Goal: Task Accomplishment & Management: Manage account settings

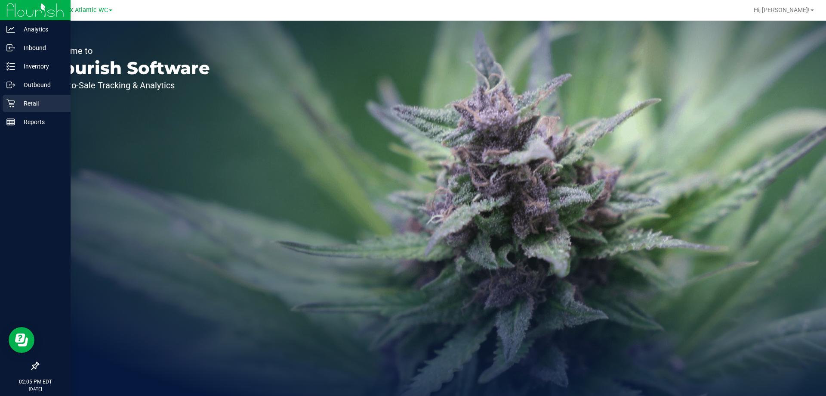
click at [30, 103] on p "Retail" at bounding box center [41, 103] width 52 height 10
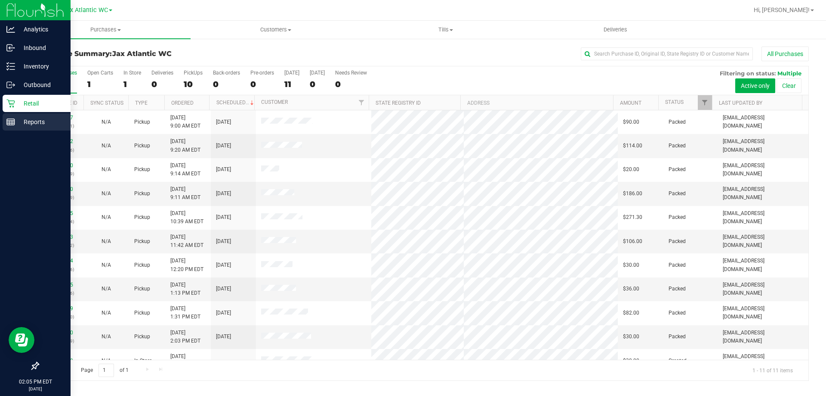
click at [21, 119] on p "Reports" at bounding box center [41, 122] width 52 height 10
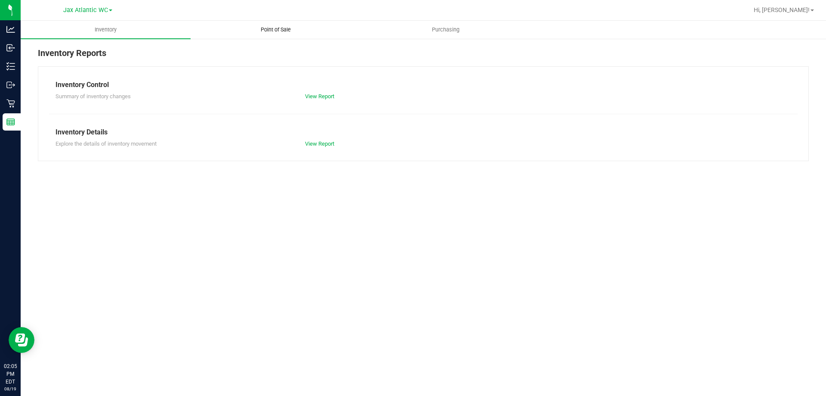
click at [278, 26] on span "Point of Sale" at bounding box center [275, 30] width 53 height 8
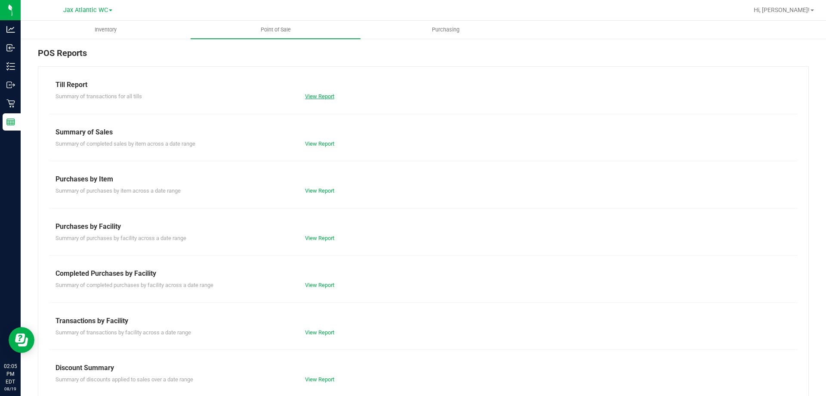
click at [316, 97] on link "View Report" at bounding box center [319, 96] width 29 height 6
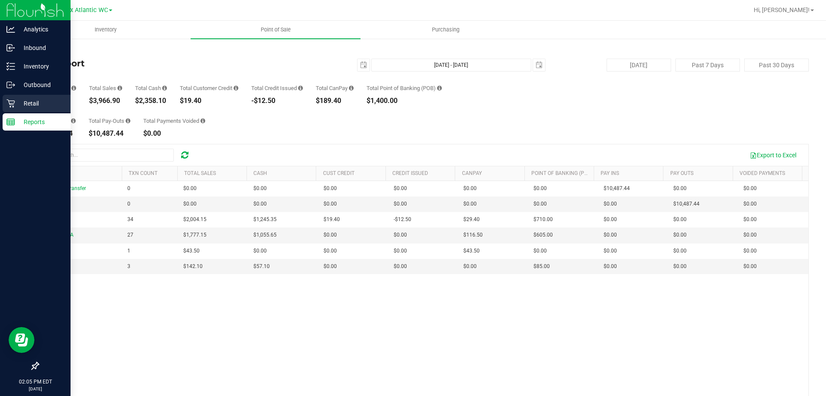
click at [11, 105] on icon at bounding box center [10, 103] width 9 height 9
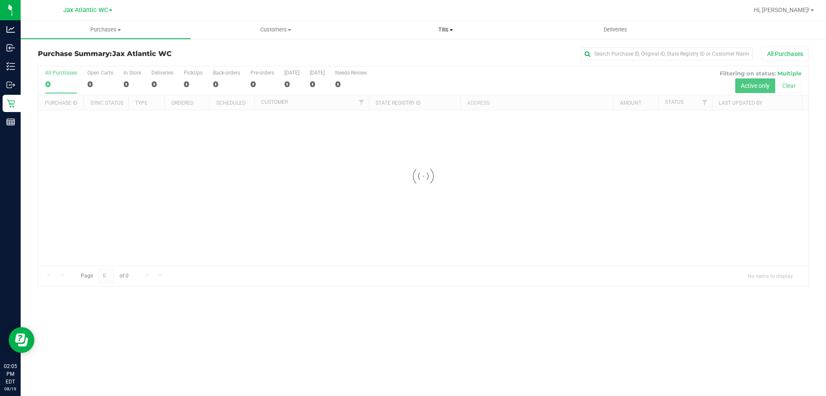
click at [427, 33] on span "Tills" at bounding box center [445, 30] width 169 height 8
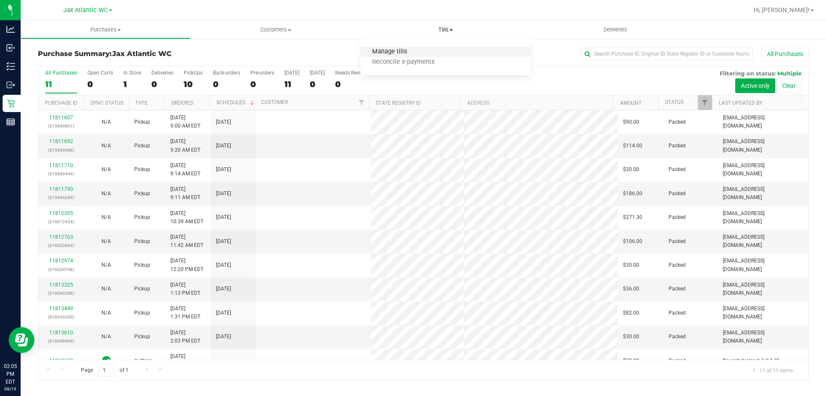
click at [416, 55] on span "Manage tills" at bounding box center [390, 51] width 58 height 7
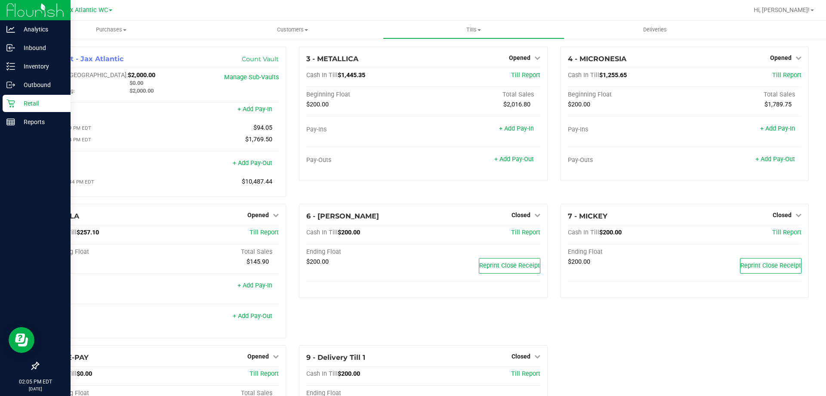
click at [34, 99] on p "Retail" at bounding box center [41, 103] width 52 height 10
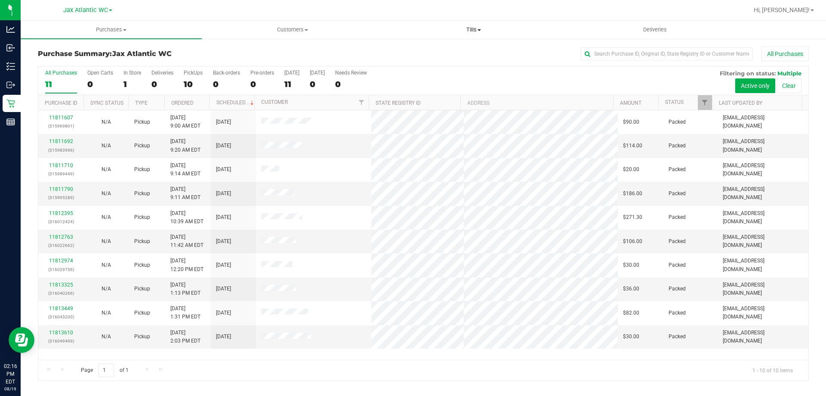
click at [480, 29] on span at bounding box center [479, 30] width 3 height 2
click at [447, 56] on li "Manage tills" at bounding box center [473, 52] width 181 height 10
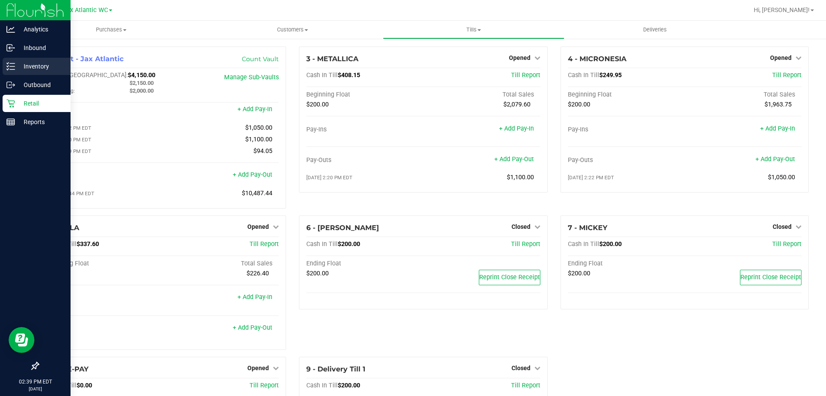
click at [34, 67] on p "Inventory" at bounding box center [41, 66] width 52 height 10
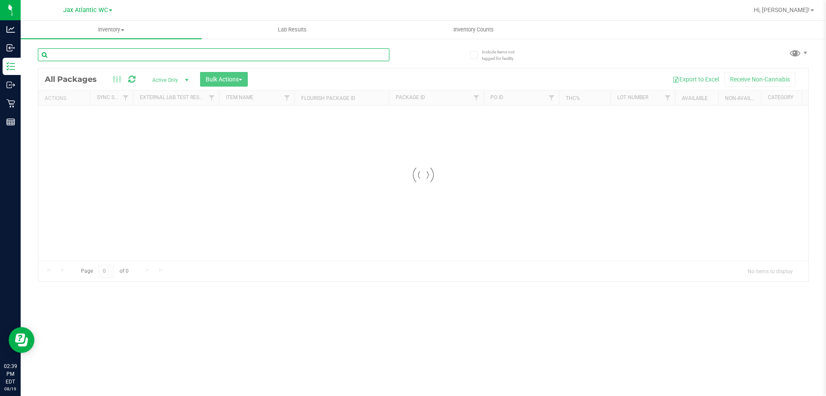
click at [144, 54] on div "Inventory All packages All inventory Waste log Create inventory Lab Results Inv…" at bounding box center [424, 208] width 806 height 375
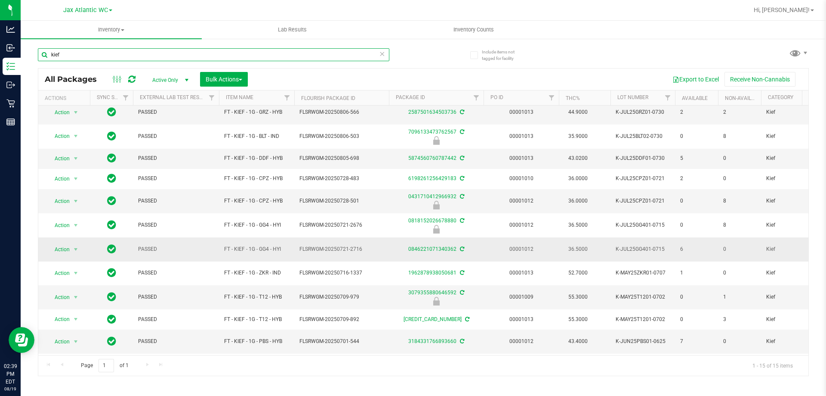
scroll to position [86, 0]
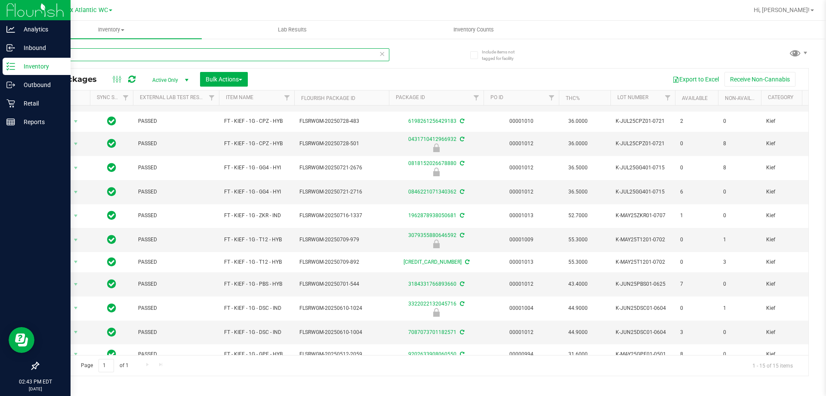
drag, startPoint x: 96, startPoint y: 59, endPoint x: 0, endPoint y: 61, distance: 96.4
click at [18, 55] on div "Analytics Inbound Inventory Outbound Retail Reports 02:43 PM EDT [DATE] 08/19 J…" at bounding box center [413, 198] width 826 height 396
type input "srz"
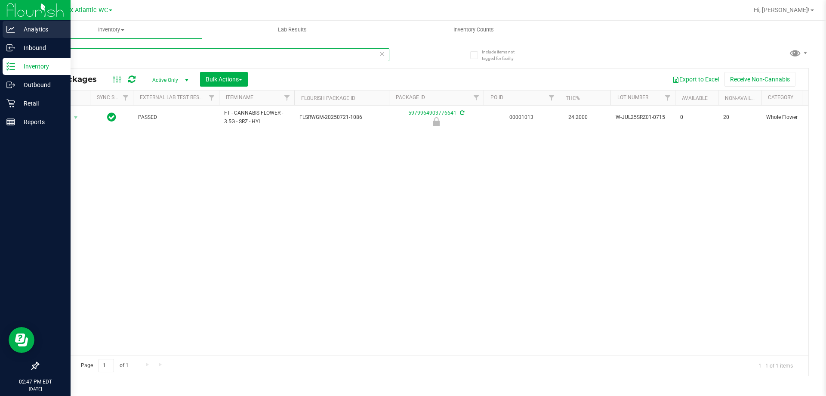
drag, startPoint x: 85, startPoint y: 53, endPoint x: 2, endPoint y: 29, distance: 86.9
click at [0, 29] on div "Analytics Inbound Inventory Outbound Retail Reports 02:47 PM EDT [DATE] 08/19 J…" at bounding box center [413, 198] width 826 height 396
click at [45, 67] on p "Inventory" at bounding box center [41, 66] width 52 height 10
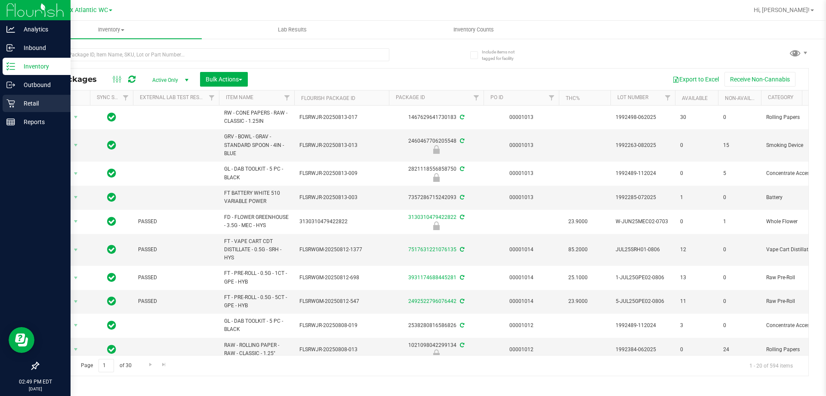
click at [20, 97] on div "Retail" at bounding box center [37, 103] width 68 height 17
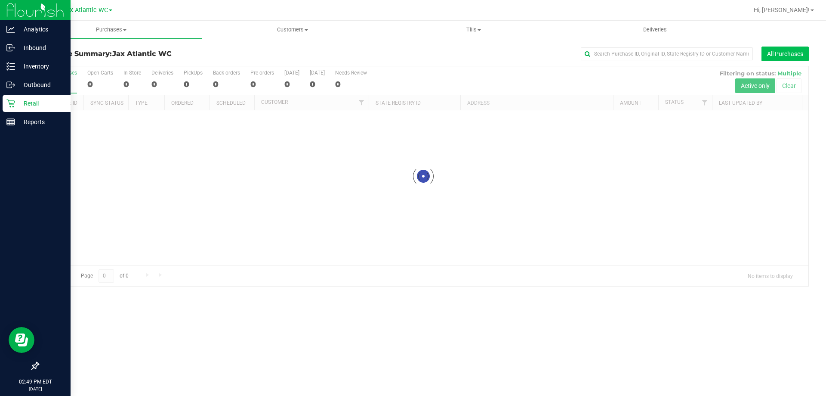
click at [790, 50] on button "All Purchases" at bounding box center [785, 53] width 47 height 15
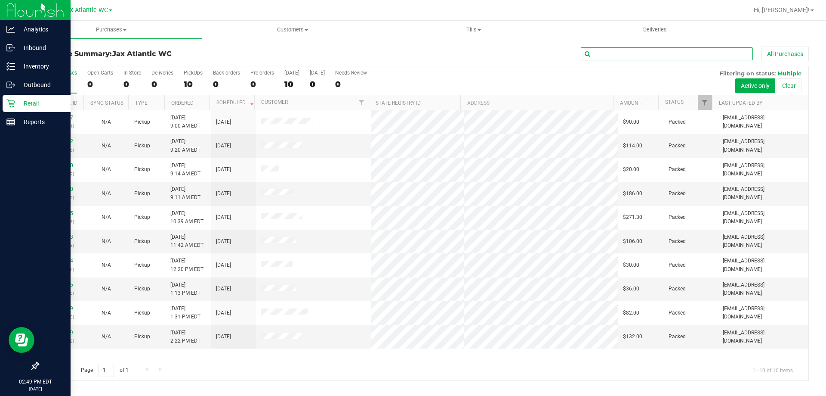
click at [615, 52] on input "text" at bounding box center [667, 53] width 172 height 13
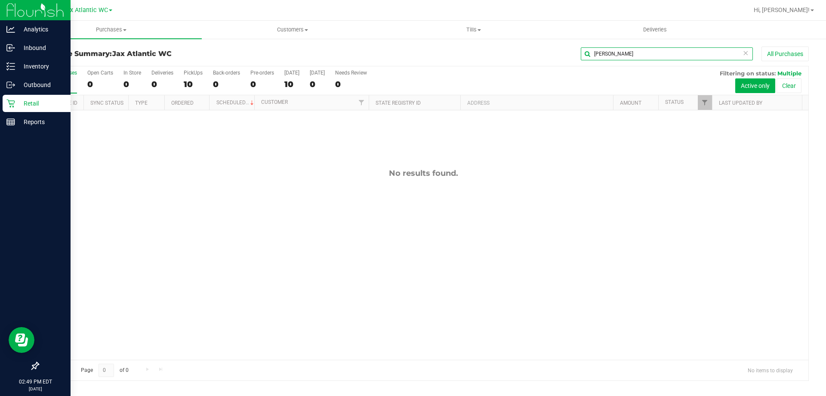
drag, startPoint x: 607, startPoint y: 56, endPoint x: 483, endPoint y: 90, distance: 129.0
click at [483, 89] on div "Purchase Summary: Jax Atlantic WC [PERSON_NAME] All Purchases All Purchases 10 …" at bounding box center [423, 213] width 771 height 334
type input "[PERSON_NAME]"
click at [785, 53] on button "All Purchases" at bounding box center [785, 53] width 47 height 15
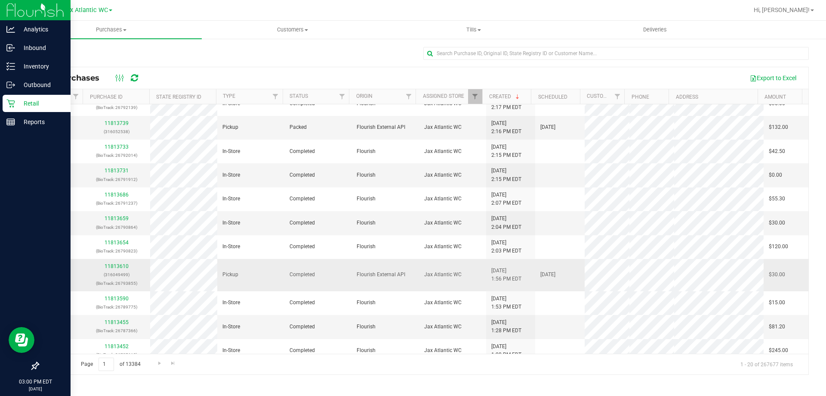
scroll to position [235, 0]
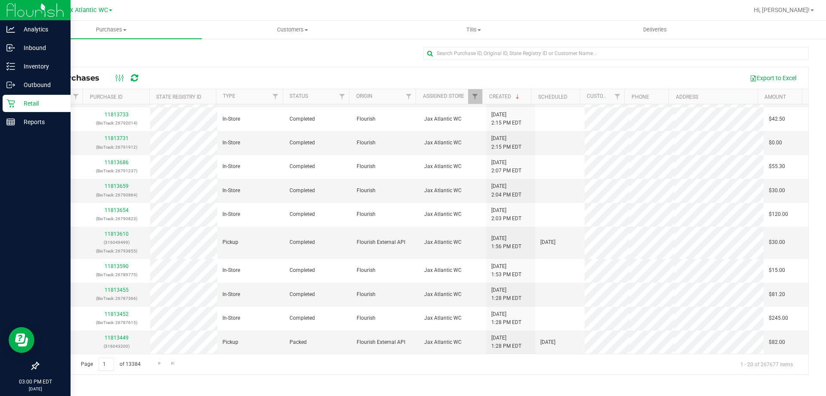
click at [35, 99] on p "Retail" at bounding box center [41, 103] width 52 height 10
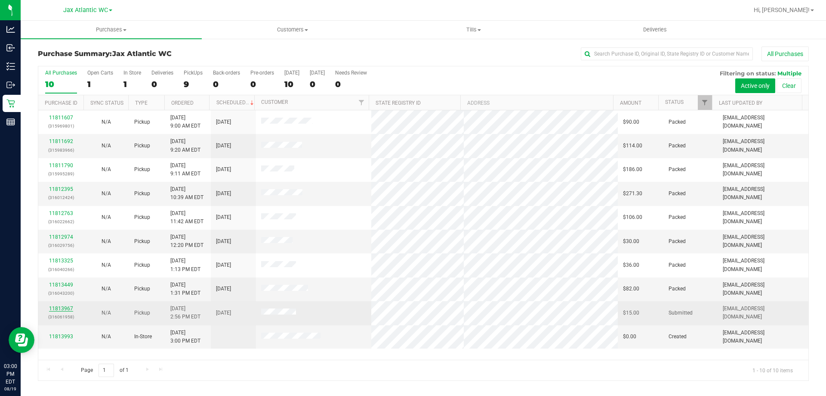
click at [62, 306] on link "11813967" at bounding box center [61, 308] width 24 height 6
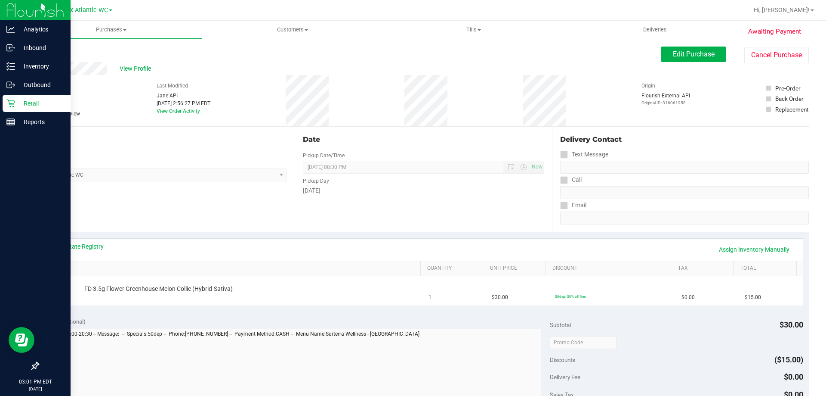
click at [18, 106] on p "Retail" at bounding box center [41, 103] width 52 height 10
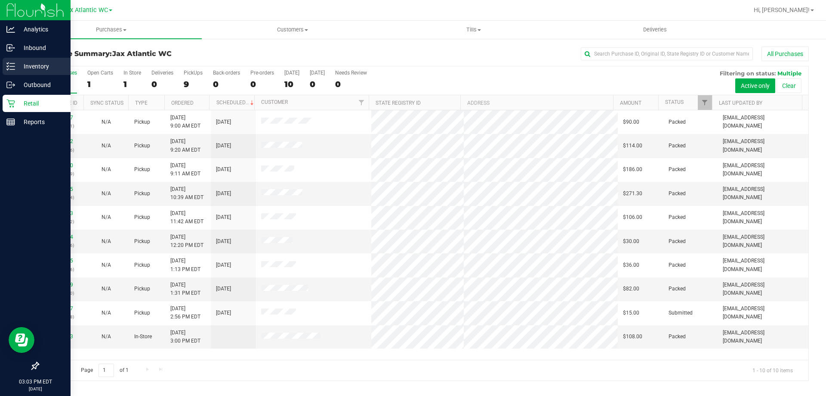
click at [49, 64] on p "Inventory" at bounding box center [41, 66] width 52 height 10
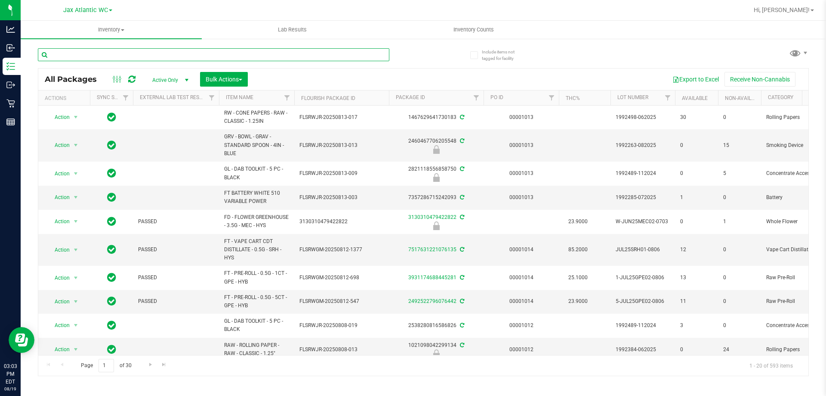
click at [244, 57] on input "text" at bounding box center [214, 54] width 352 height 13
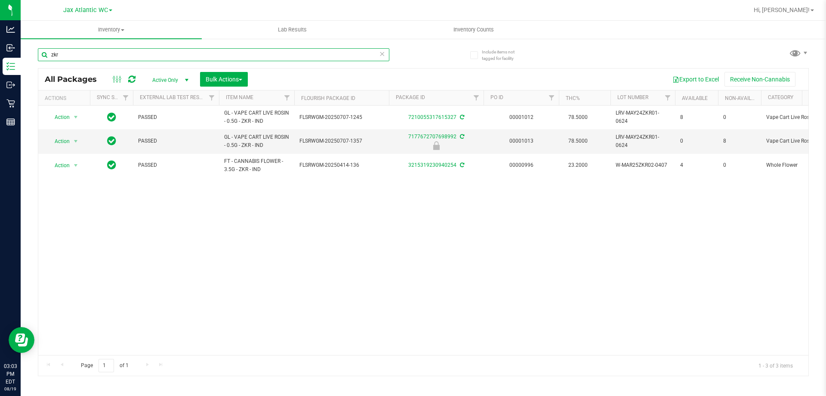
type input "zkr"
click at [383, 53] on icon at bounding box center [382, 53] width 6 height 10
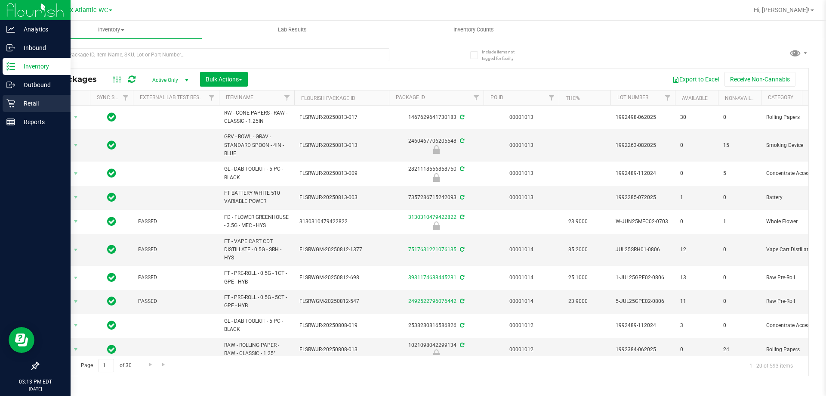
click at [32, 99] on p "Retail" at bounding box center [41, 103] width 52 height 10
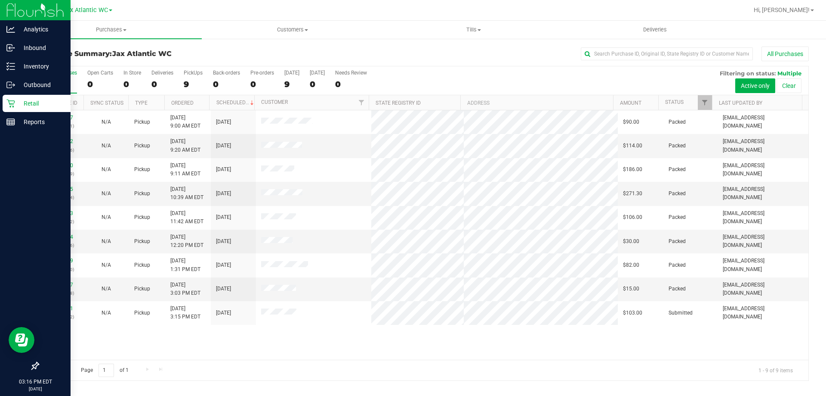
drag, startPoint x: 354, startPoint y: 201, endPoint x: 401, endPoint y: 333, distance: 140.4
click at [401, 333] on div "11811607 (315969801) N/A Pickup [DATE] 9:00 AM EDT 8/19/2025 $90.00 Packed [EMA…" at bounding box center [423, 234] width 770 height 249
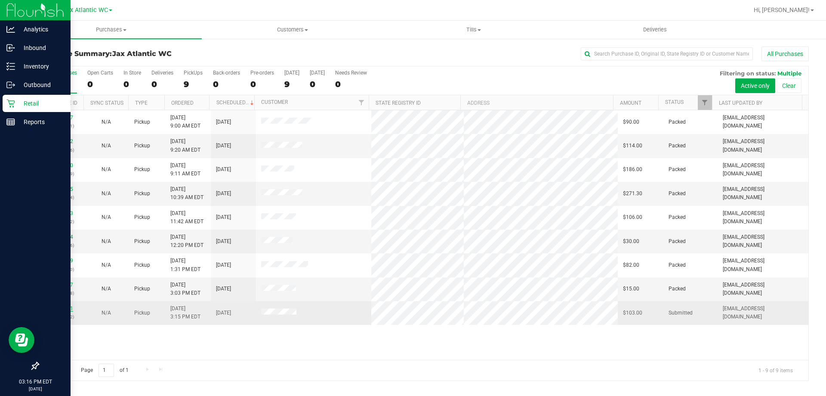
click at [59, 306] on link "11814091" at bounding box center [61, 308] width 24 height 6
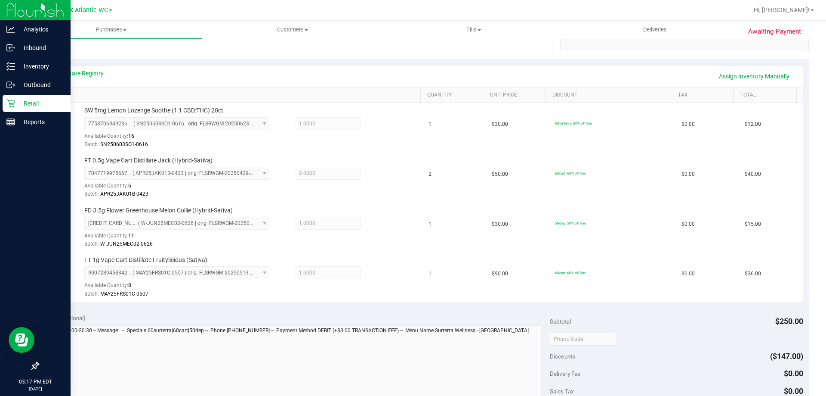
scroll to position [258, 0]
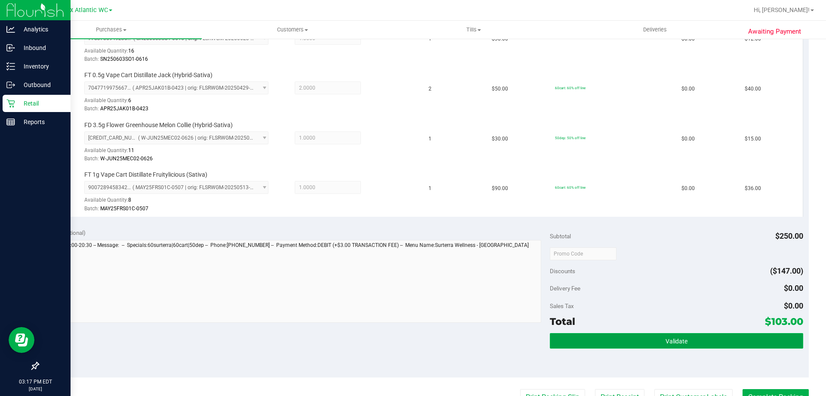
click at [692, 341] on button "Validate" at bounding box center [676, 340] width 253 height 15
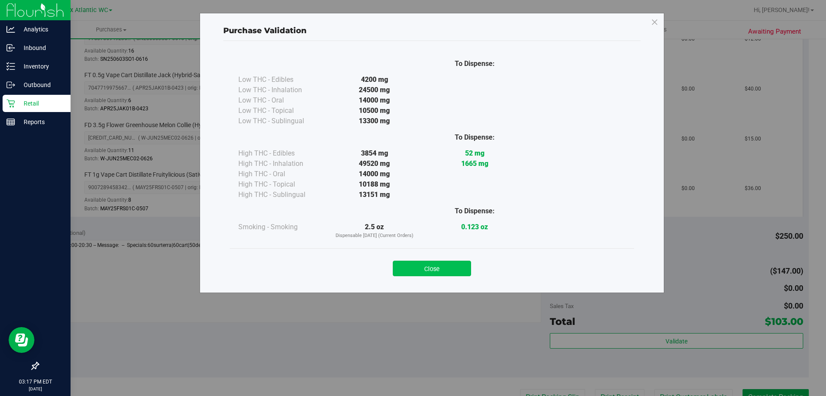
click at [436, 267] on button "Close" at bounding box center [432, 267] width 78 height 15
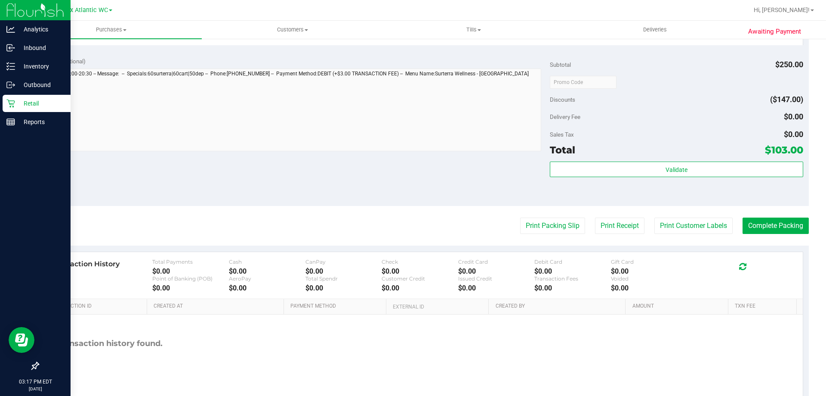
scroll to position [430, 0]
click at [558, 217] on button "Print Packing Slip" at bounding box center [552, 225] width 65 height 16
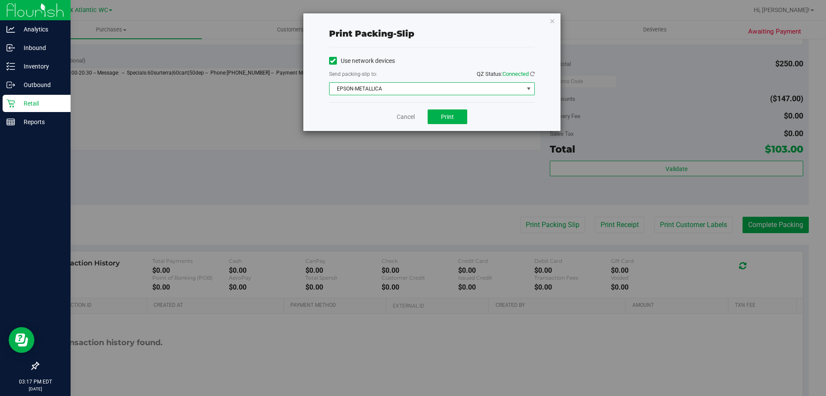
click at [388, 92] on span "EPSON-METALLICA" at bounding box center [427, 89] width 194 height 12
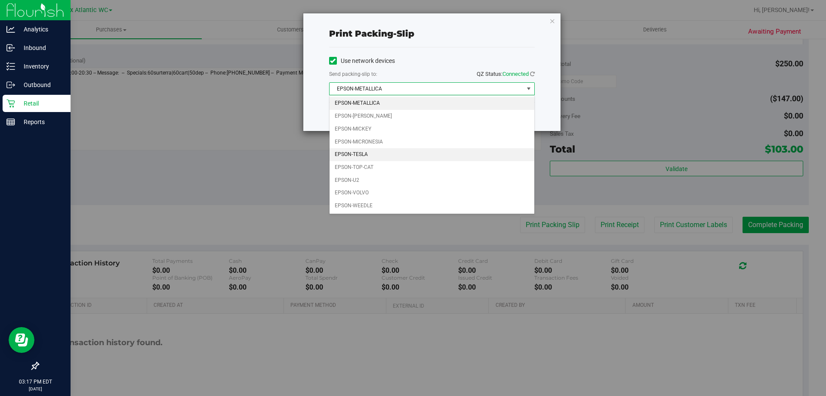
click at [374, 154] on li "EPSON-TESLA" at bounding box center [432, 154] width 205 height 13
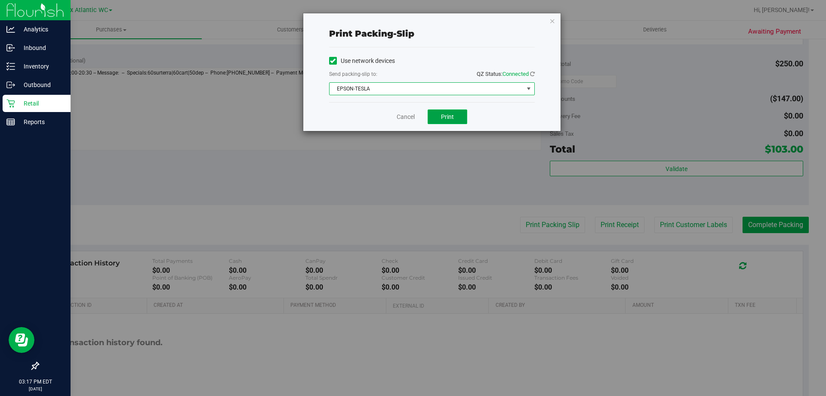
click at [462, 120] on button "Print" at bounding box center [448, 116] width 40 height 15
click at [409, 115] on link "Cancel" at bounding box center [406, 116] width 18 height 9
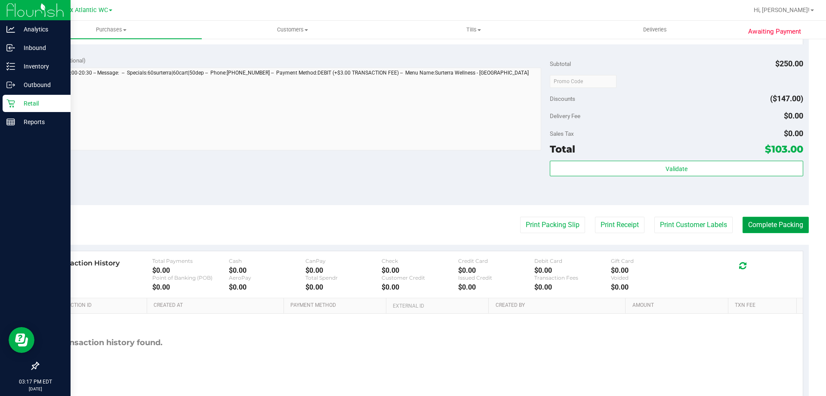
click at [776, 228] on button "Complete Packing" at bounding box center [776, 225] width 66 height 16
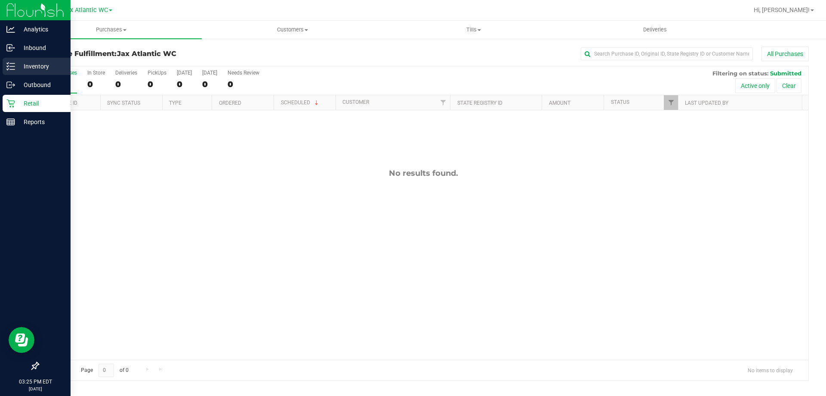
click at [24, 59] on div "Inventory" at bounding box center [37, 66] width 68 height 17
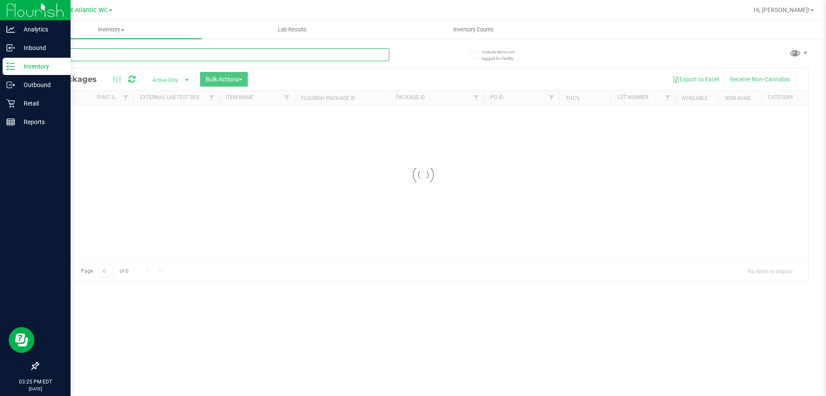
click at [162, 56] on input "text" at bounding box center [214, 54] width 352 height 13
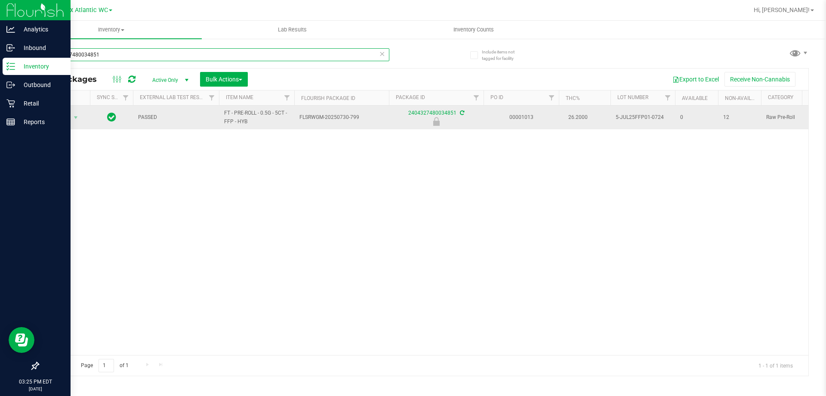
type input "2404327480034851"
click at [69, 120] on span "Action" at bounding box center [58, 117] width 23 height 12
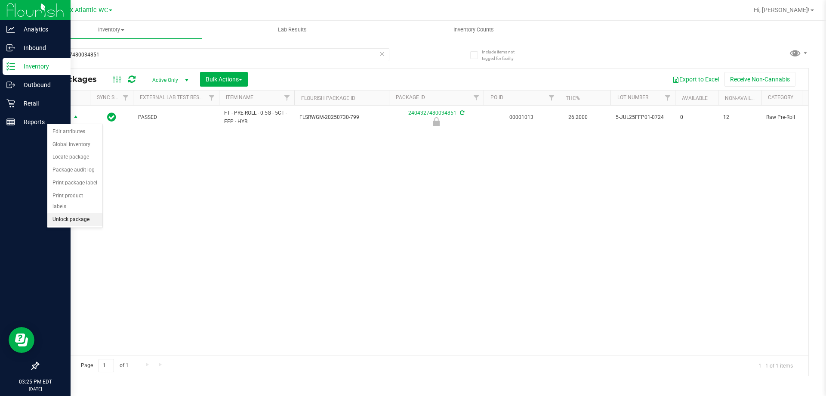
click at [87, 213] on li "Unlock package" at bounding box center [74, 219] width 55 height 13
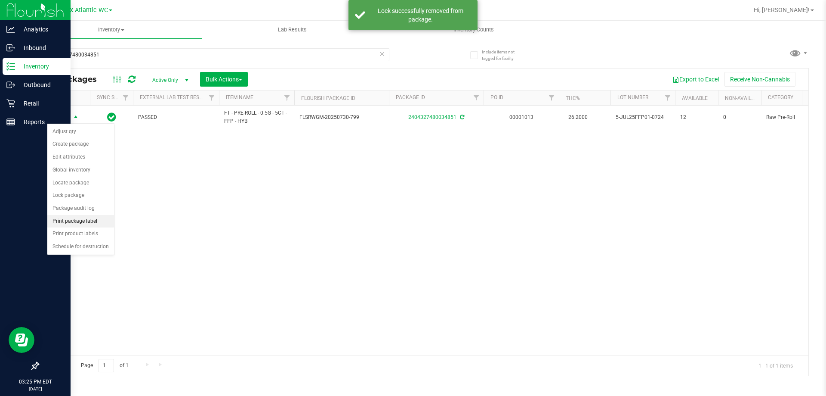
click at [99, 224] on li "Print package label" at bounding box center [80, 221] width 67 height 13
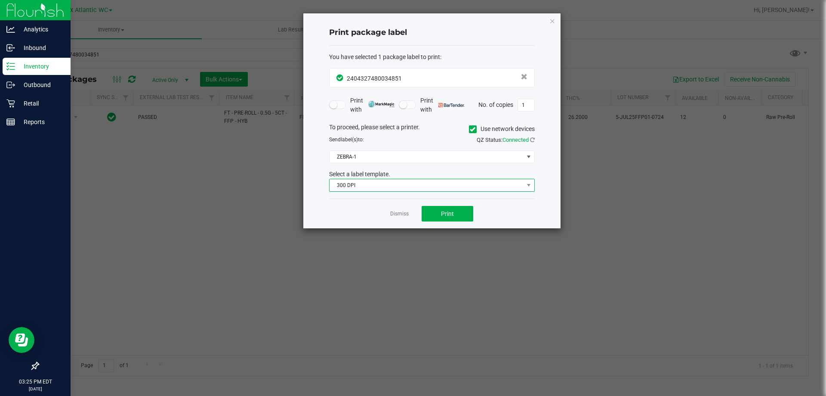
click at [373, 185] on span "300 DPI" at bounding box center [427, 185] width 194 height 12
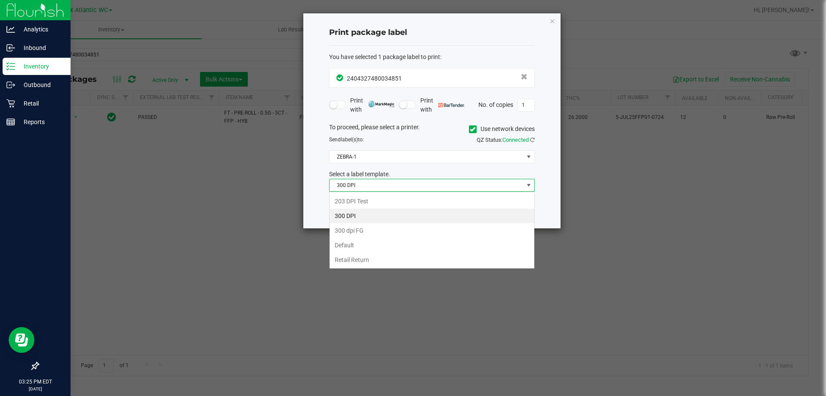
scroll to position [13, 206]
click at [346, 198] on li "203 DPI Test" at bounding box center [432, 201] width 205 height 15
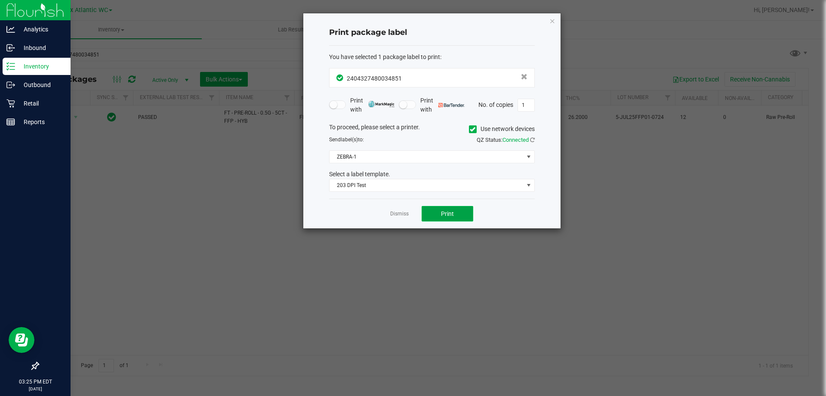
click at [441, 215] on span "Print" at bounding box center [447, 213] width 13 height 7
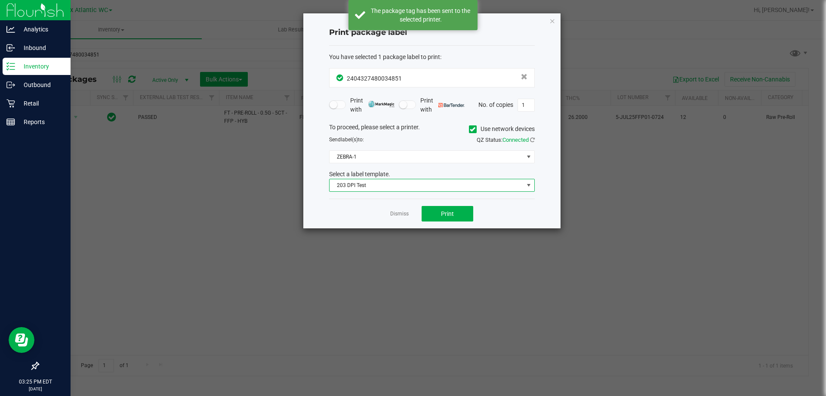
click at [370, 187] on span "203 DPI Test" at bounding box center [427, 185] width 194 height 12
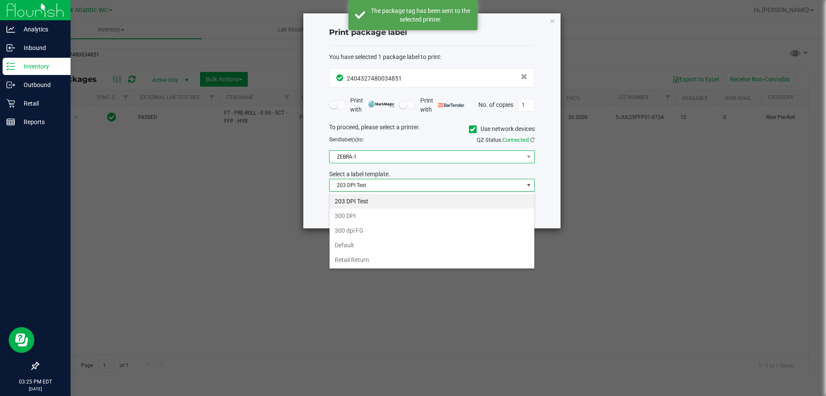
click at [359, 161] on span "ZEBRA-1" at bounding box center [427, 157] width 194 height 12
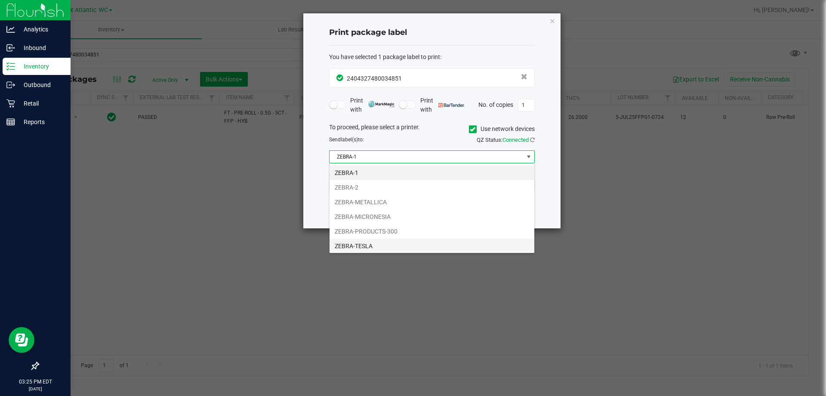
click at [379, 246] on li "ZEBRA-TESLA" at bounding box center [432, 245] width 205 height 15
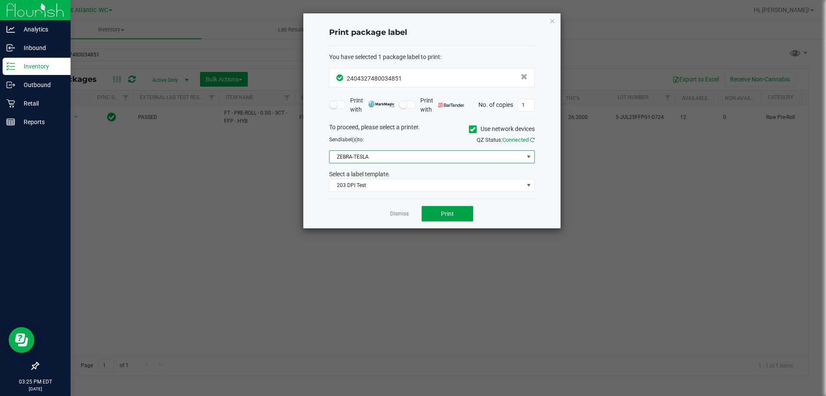
click at [444, 212] on span "Print" at bounding box center [447, 213] width 13 height 7
click at [399, 211] on app-cancel-button "Dismiss" at bounding box center [399, 213] width 19 height 9
click at [402, 210] on app-cancel-button "Dismiss" at bounding box center [399, 213] width 19 height 9
click at [395, 213] on link "Dismiss" at bounding box center [399, 213] width 19 height 7
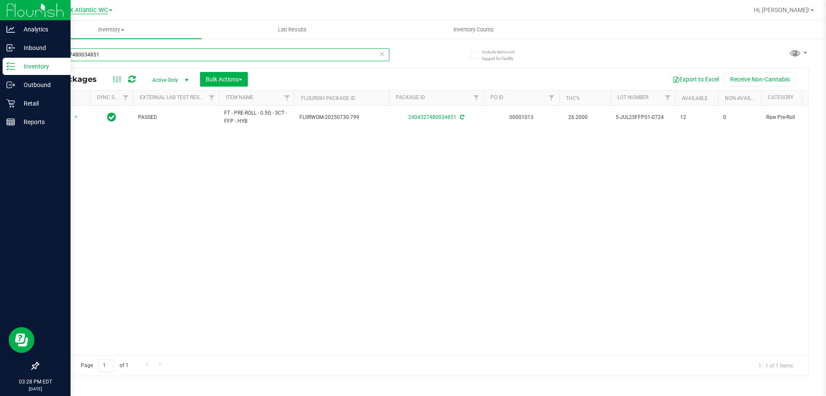
drag, startPoint x: 120, startPoint y: 53, endPoint x: 80, endPoint y: 8, distance: 59.7
click at [0, 0] on html "Analytics Inbound Inventory Outbound Retail Reports 03:28 PM EDT [DATE] 08/19 J…" at bounding box center [413, 198] width 826 height 396
type input "hdw"
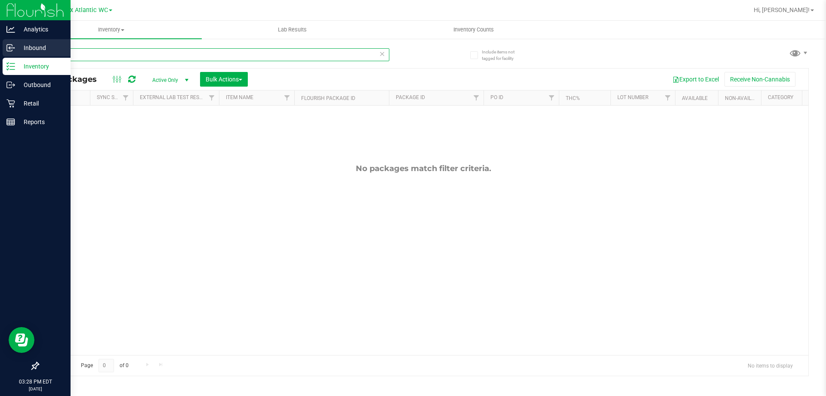
drag, startPoint x: 36, startPoint y: 53, endPoint x: 0, endPoint y: 55, distance: 36.2
click at [0, 55] on div "Analytics Inbound Inventory Outbound Retail Reports 03:28 PM EDT [DATE] 08/19 J…" at bounding box center [413, 198] width 826 height 396
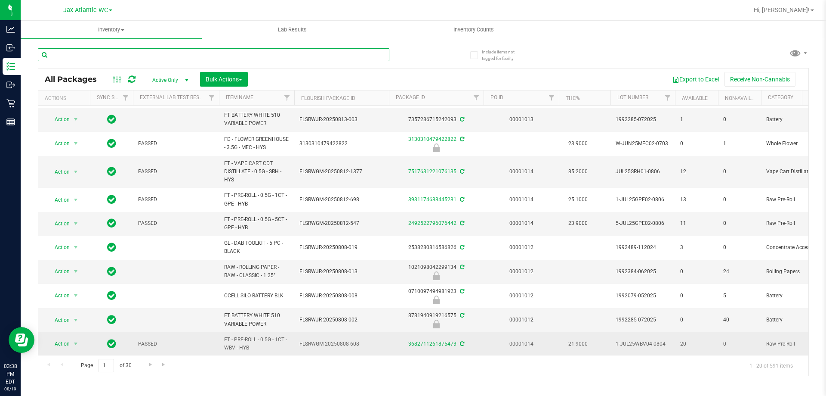
scroll to position [172, 0]
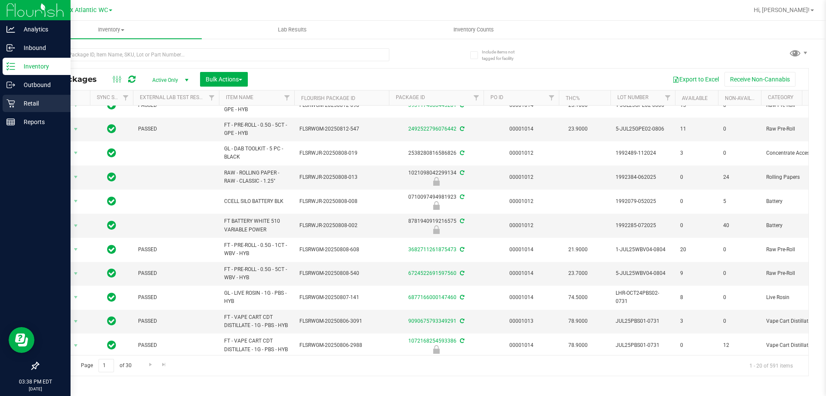
click at [20, 100] on p "Retail" at bounding box center [41, 103] width 52 height 10
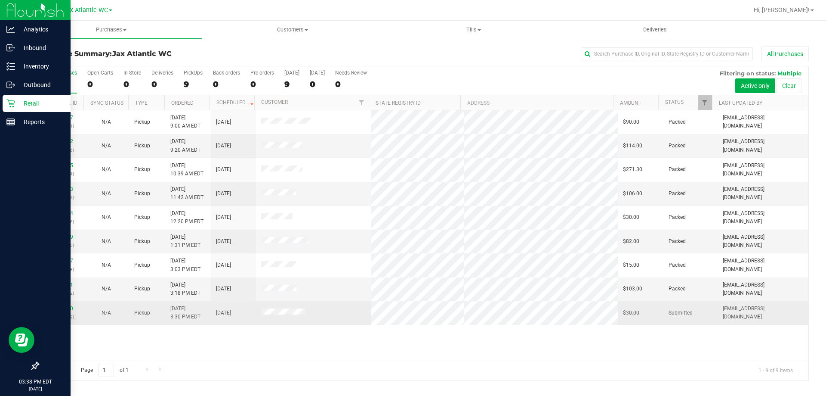
click at [73, 321] on td "11814190 (316069109)" at bounding box center [60, 312] width 45 height 23
click at [68, 309] on link "11814190" at bounding box center [61, 308] width 24 height 6
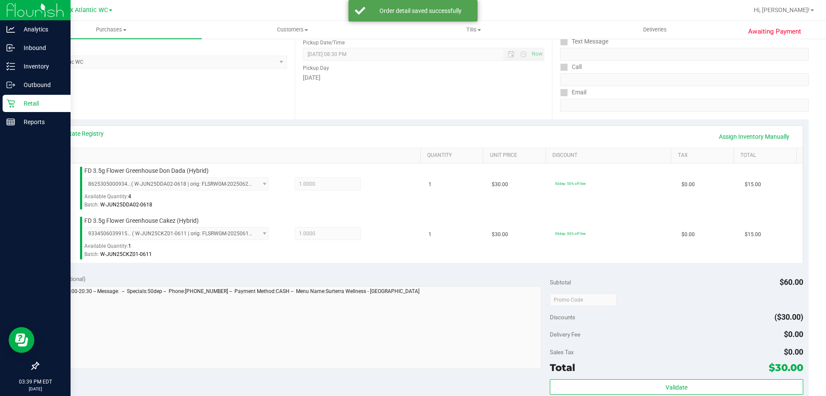
scroll to position [215, 0]
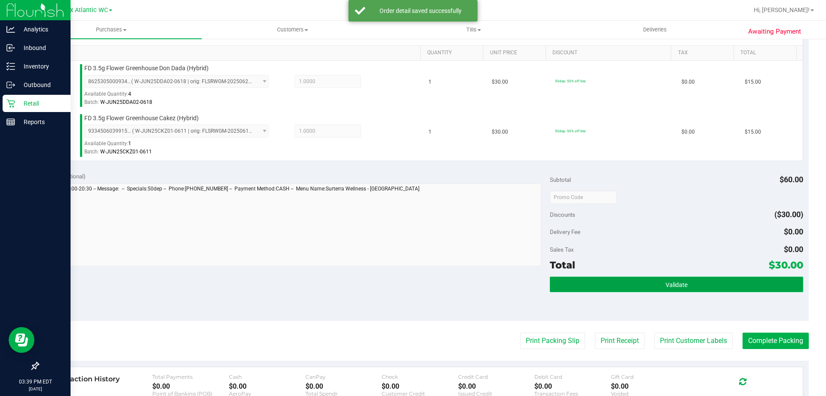
click at [631, 280] on button "Validate" at bounding box center [676, 283] width 253 height 15
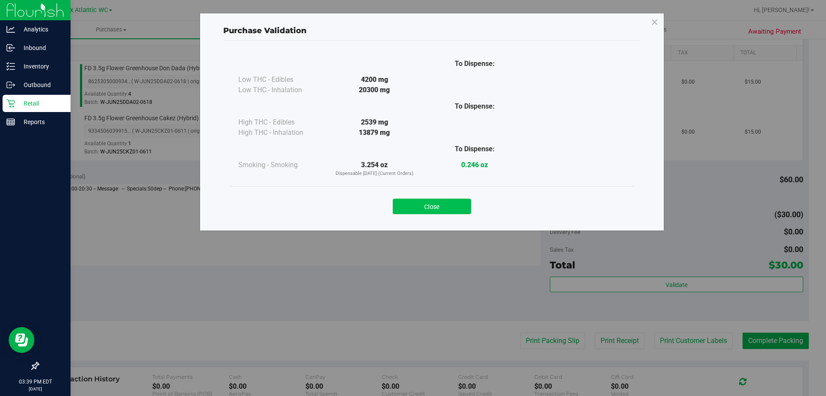
click at [437, 213] on button "Close" at bounding box center [432, 205] width 78 height 15
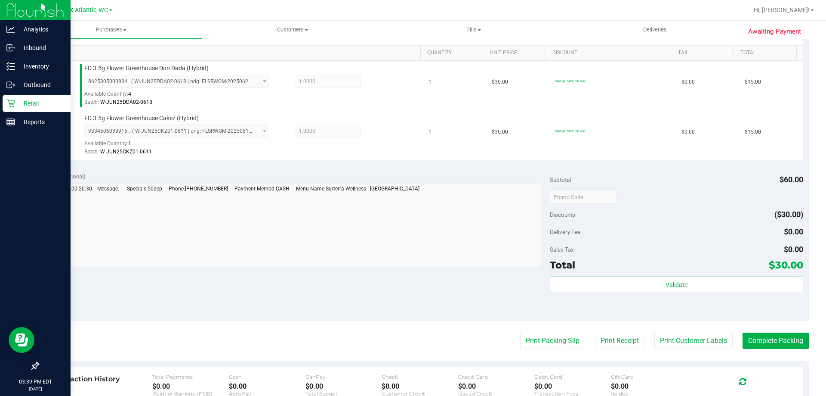
click at [541, 331] on purchase-details "Back Edit Purchase Cancel Purchase View Profile # 11814190 BioTrack ID: - Submi…" at bounding box center [423, 176] width 771 height 690
click at [544, 334] on button "Print Packing Slip" at bounding box center [552, 340] width 65 height 16
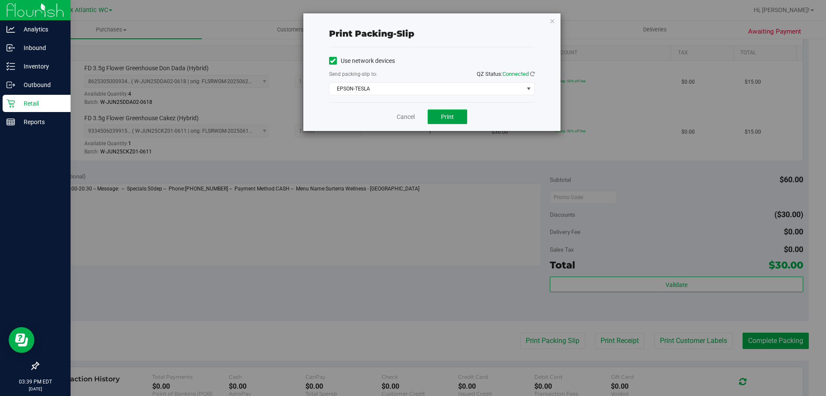
click at [443, 111] on button "Print" at bounding box center [448, 116] width 40 height 15
click at [415, 121] on div "Cancel Print" at bounding box center [432, 116] width 206 height 29
click at [400, 120] on link "Cancel" at bounding box center [406, 116] width 18 height 9
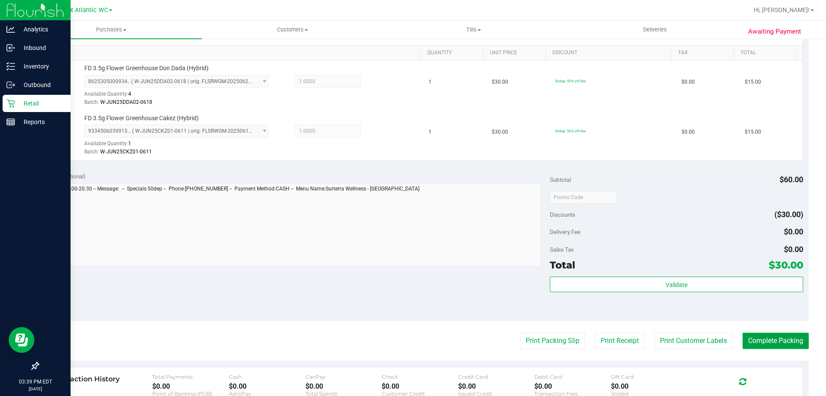
click at [790, 341] on button "Complete Packing" at bounding box center [776, 340] width 66 height 16
